Goal: Submit feedback/report problem

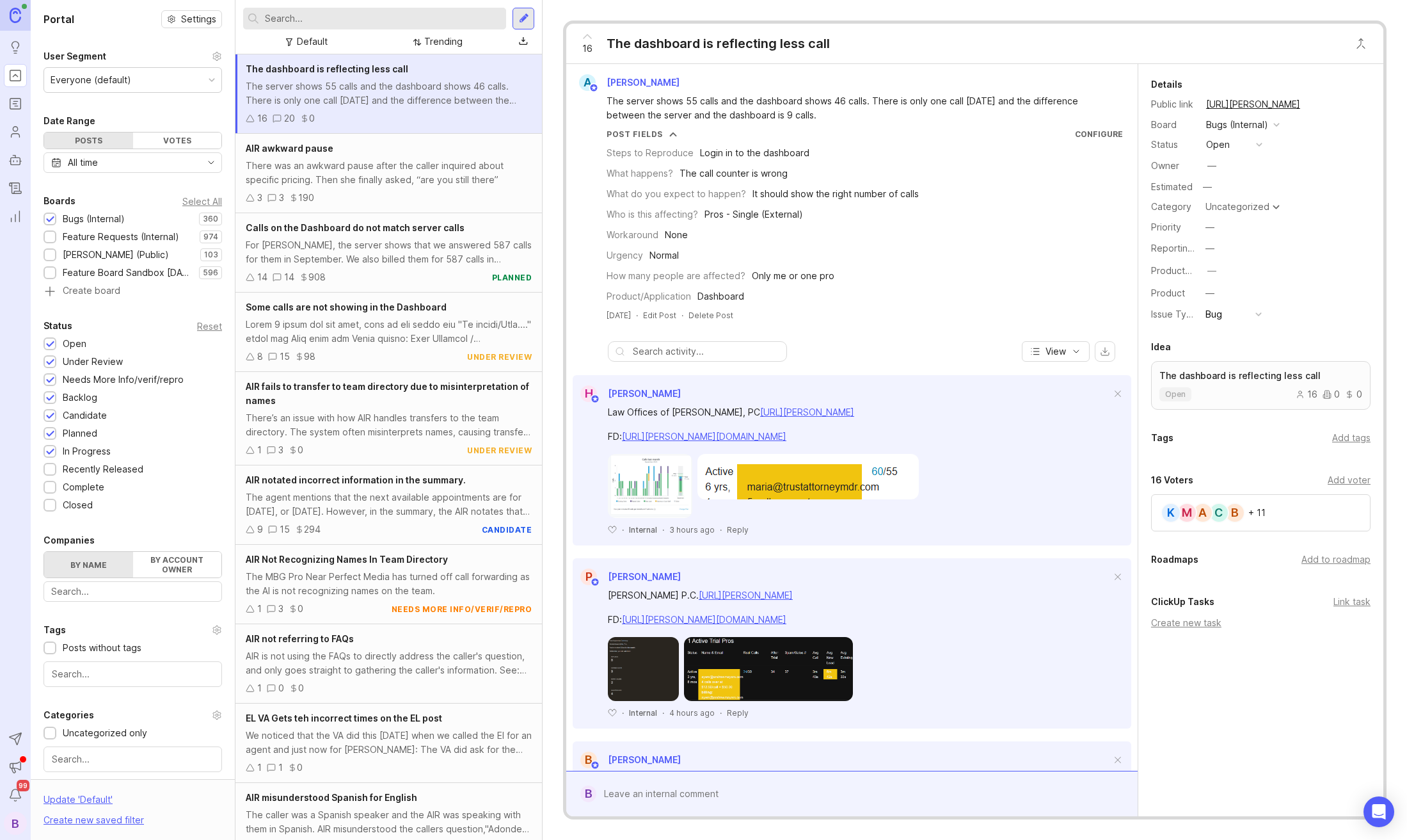
click at [634, 484] on img at bounding box center [651, 485] width 85 height 64
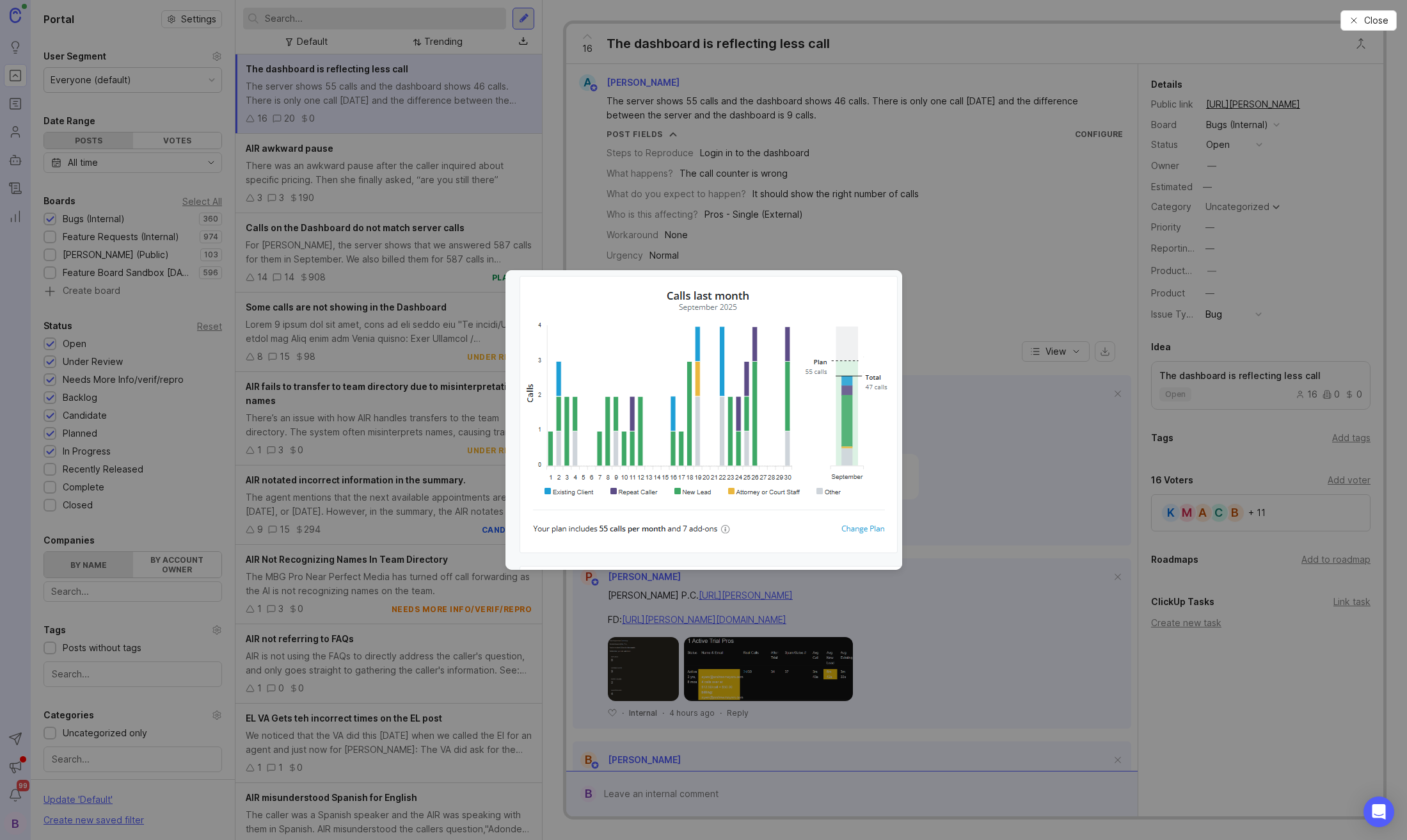
click at [638, 485] on img at bounding box center [704, 420] width 397 height 299
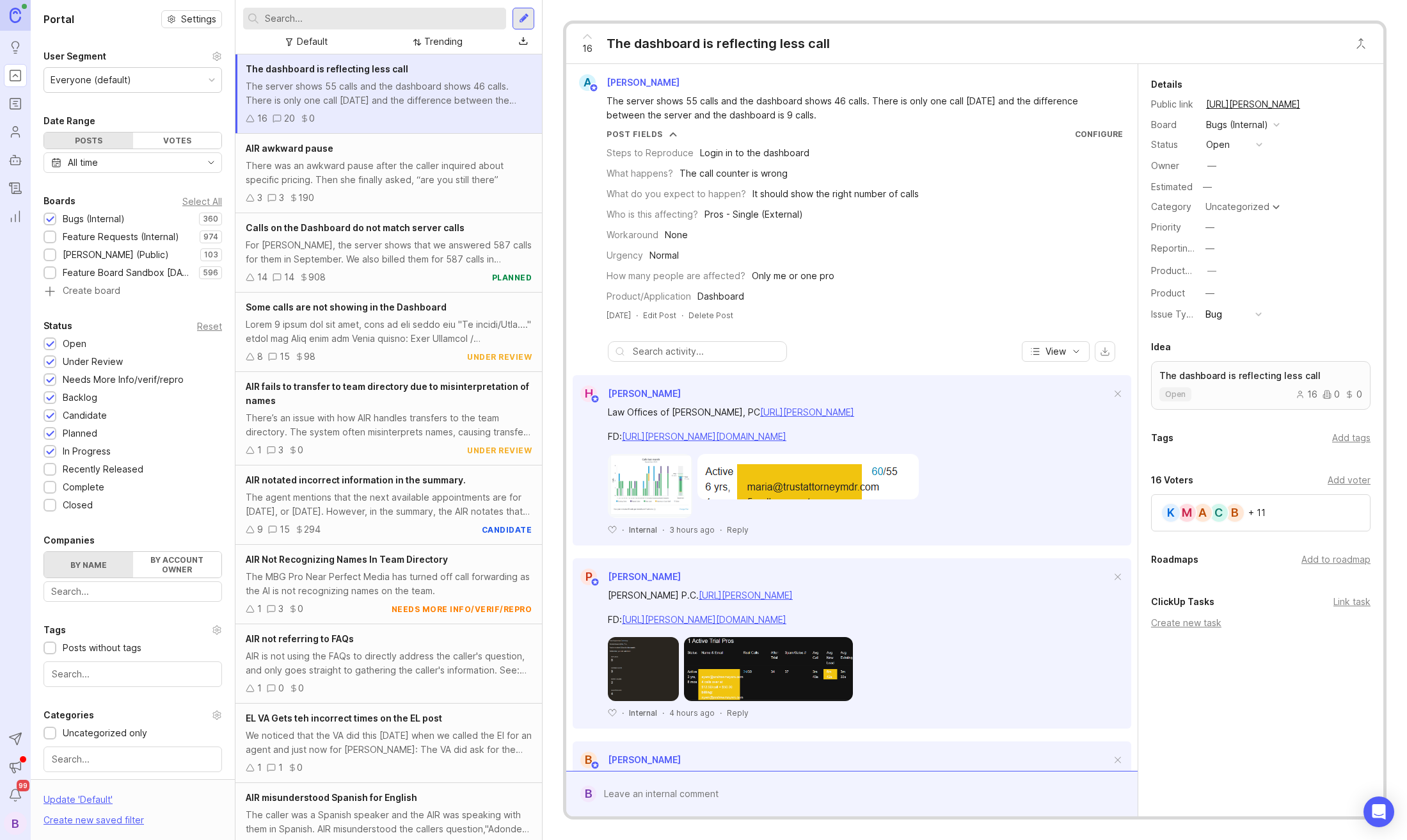
click at [648, 484] on img at bounding box center [651, 485] width 85 height 64
